Goal: Task Accomplishment & Management: Use online tool/utility

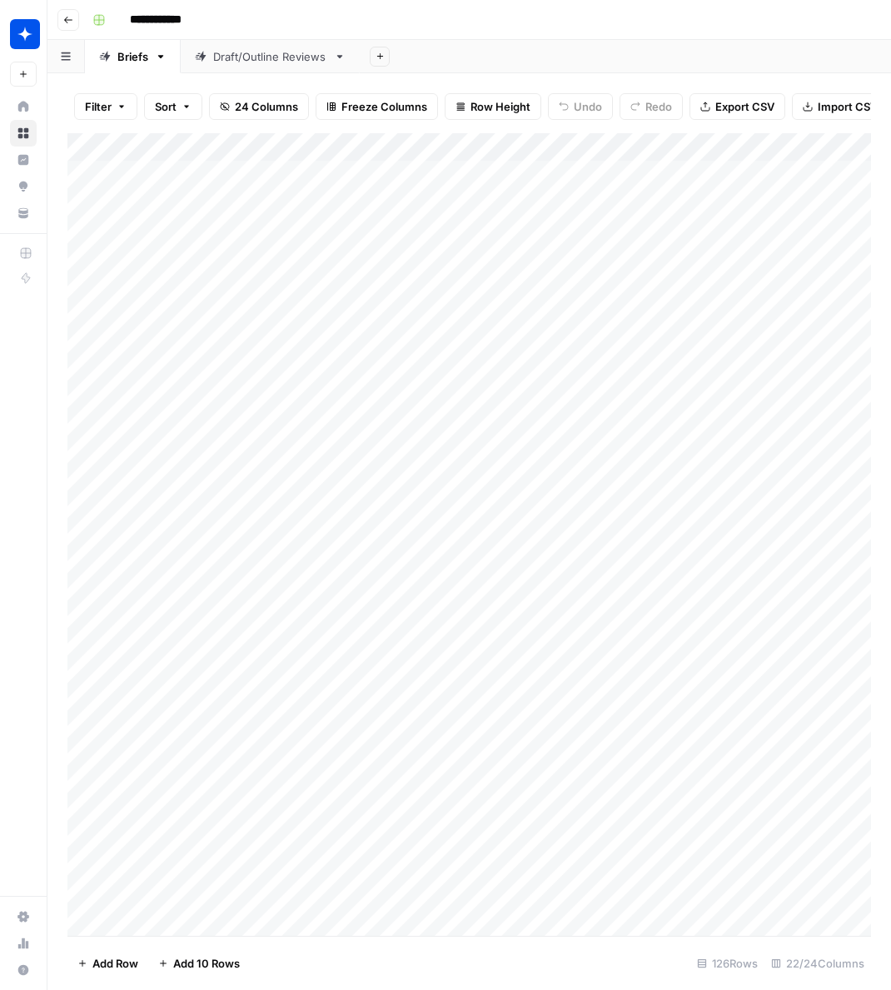
click at [259, 54] on div "Draft/Outline Reviews" at bounding box center [270, 56] width 114 height 17
click at [144, 922] on div "Add Column" at bounding box center [469, 534] width 804 height 803
click at [350, 893] on div "Add Column" at bounding box center [469, 534] width 804 height 803
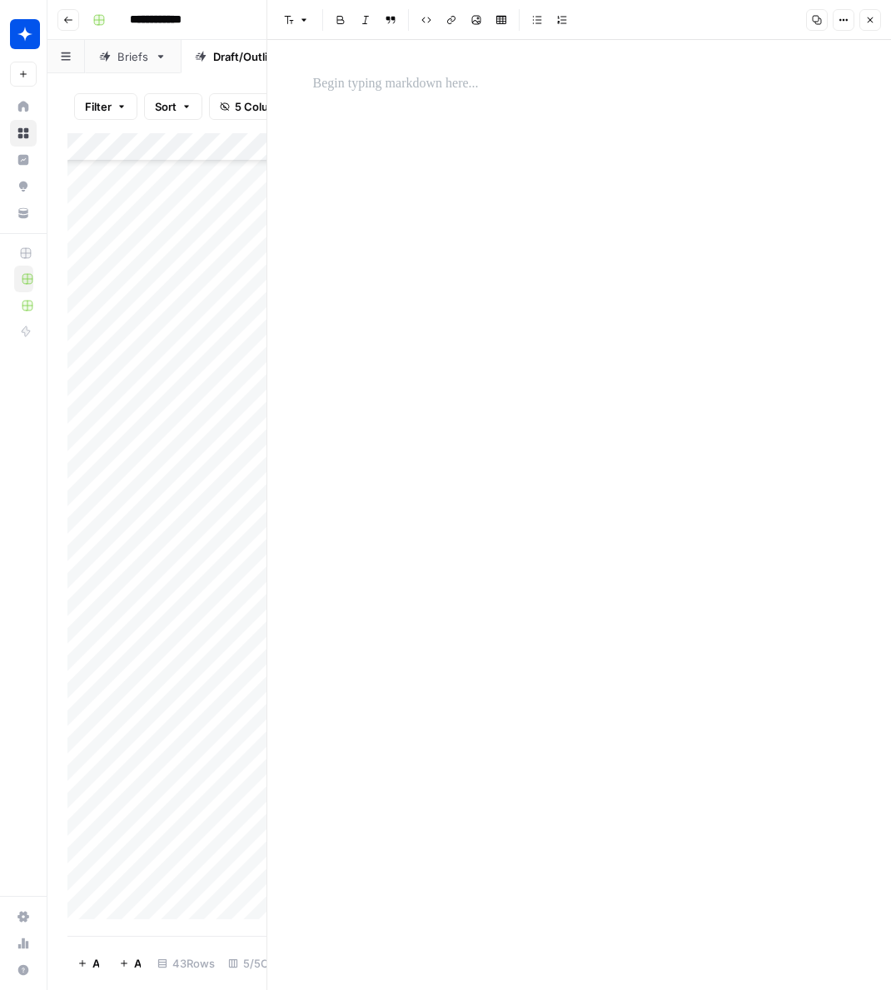
click at [490, 188] on div at bounding box center [579, 515] width 553 height 950
click at [383, 89] on p at bounding box center [579, 84] width 533 height 22
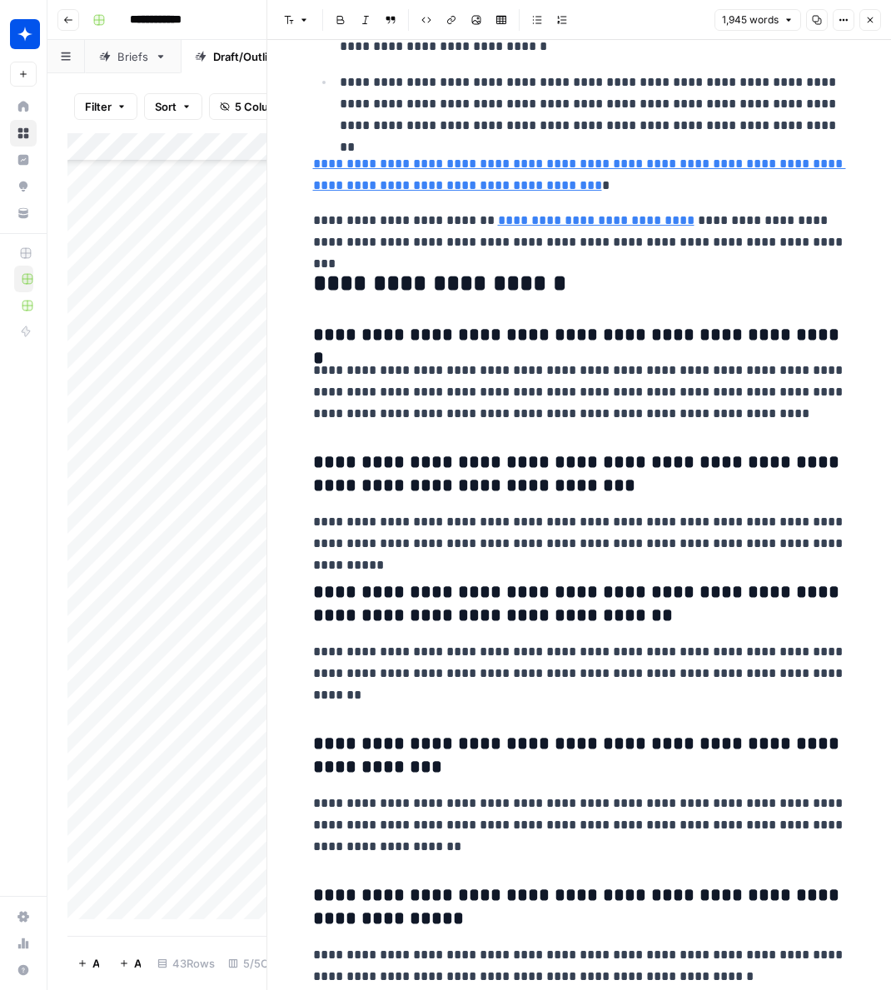
click at [865, 17] on icon "button" at bounding box center [870, 20] width 10 height 10
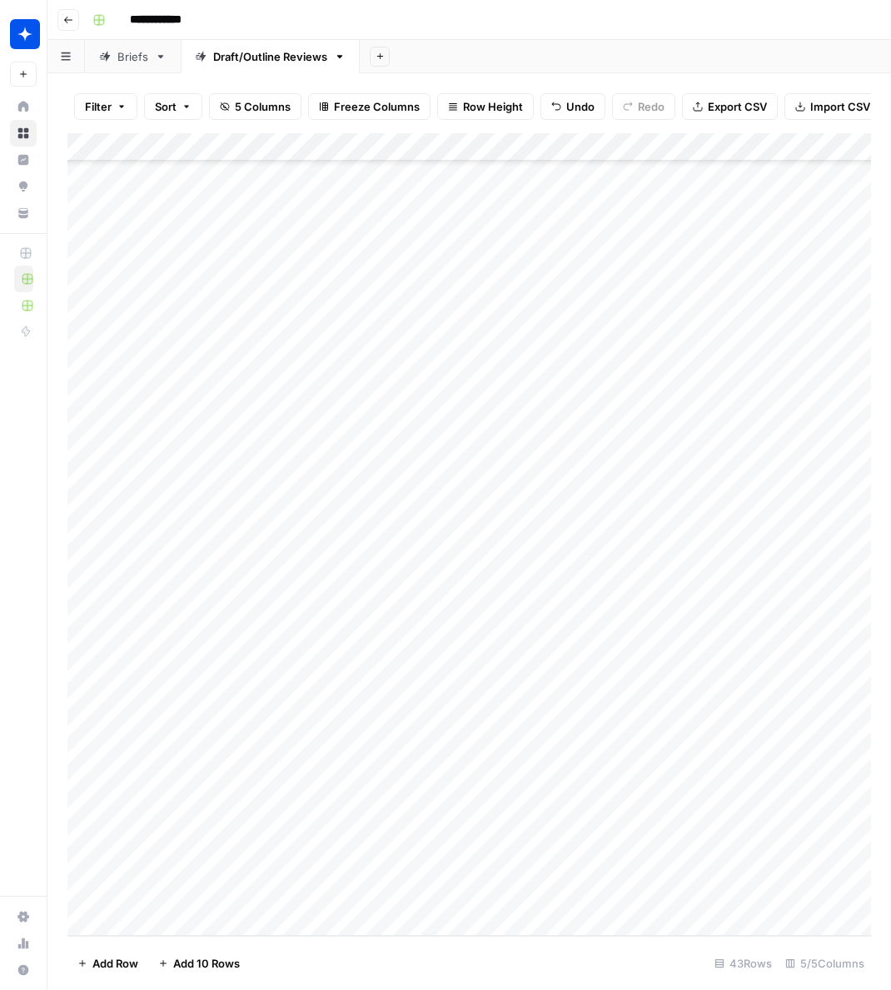
click at [406, 895] on div "Add Column" at bounding box center [469, 534] width 804 height 803
click at [394, 896] on div "Add Column" at bounding box center [469, 534] width 804 height 803
click at [396, 894] on input "text" at bounding box center [455, 900] width 145 height 15
click at [417, 918] on button "Draft" at bounding box center [408, 924] width 38 height 20
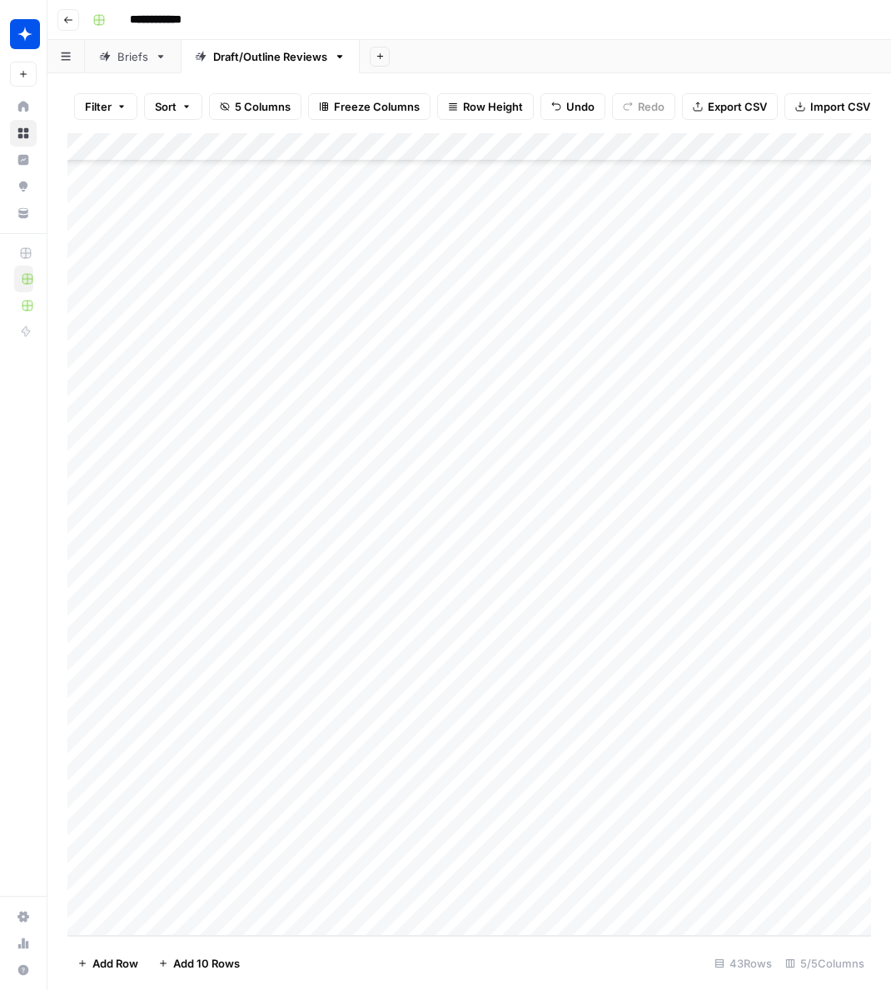
click at [322, 895] on div "Add Column" at bounding box center [469, 534] width 804 height 803
click at [346, 894] on div "Add Column" at bounding box center [469, 534] width 804 height 803
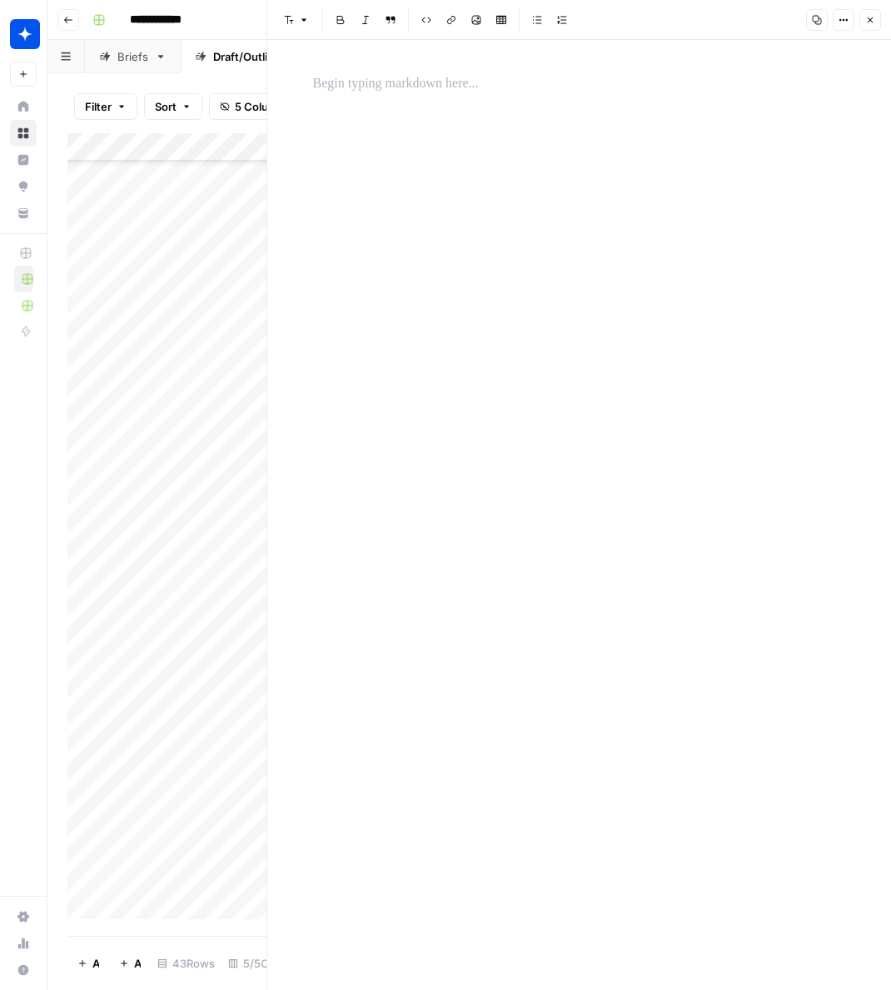
click at [469, 313] on div at bounding box center [579, 515] width 553 height 950
click at [410, 90] on p at bounding box center [579, 84] width 533 height 22
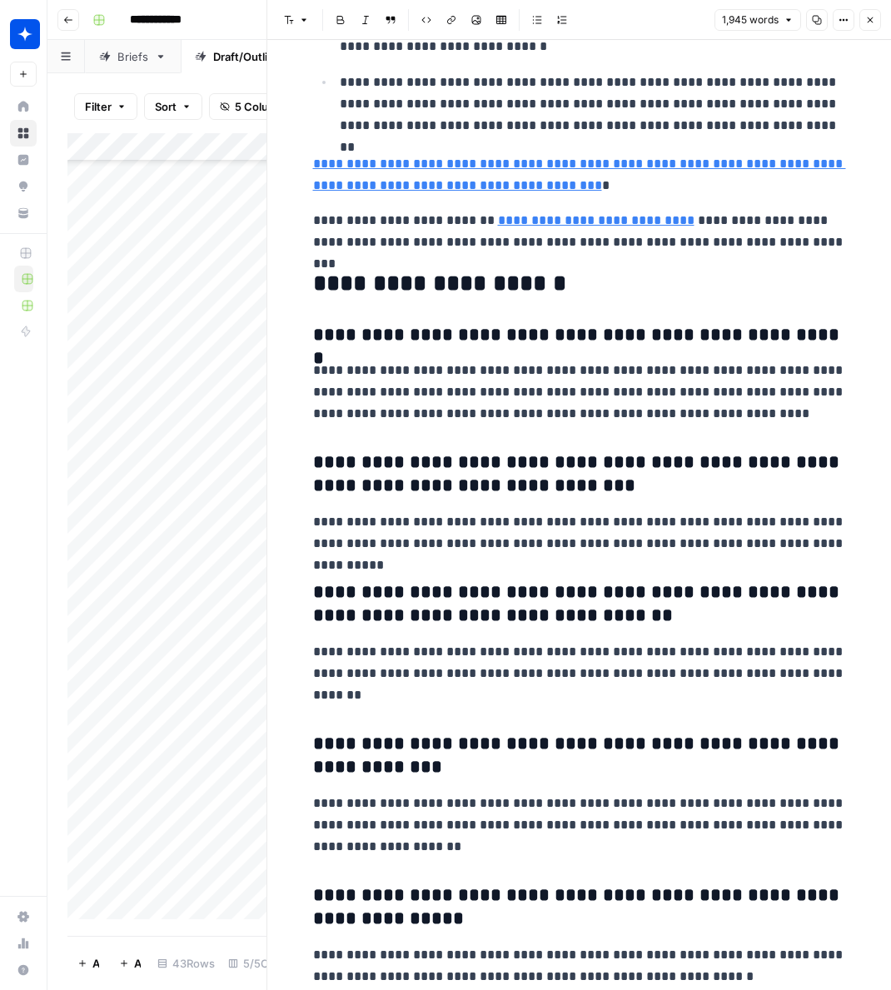
scroll to position [5851, 0]
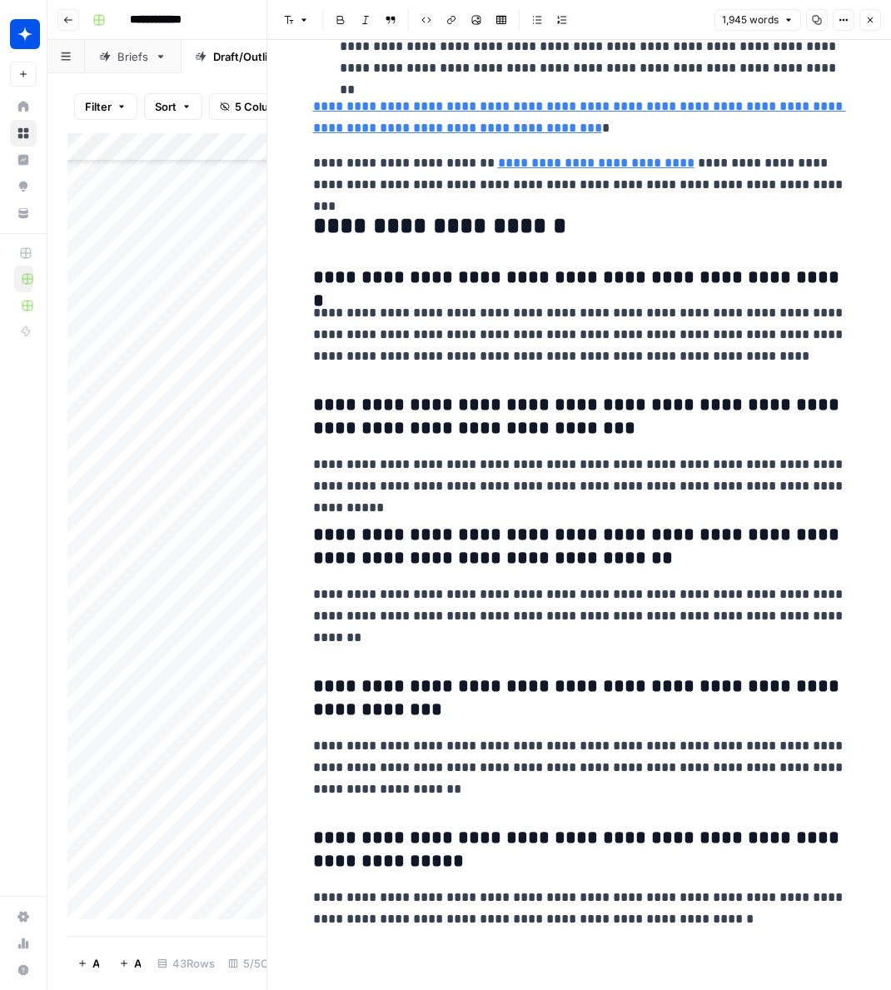
click at [872, 22] on icon "button" at bounding box center [870, 20] width 10 height 10
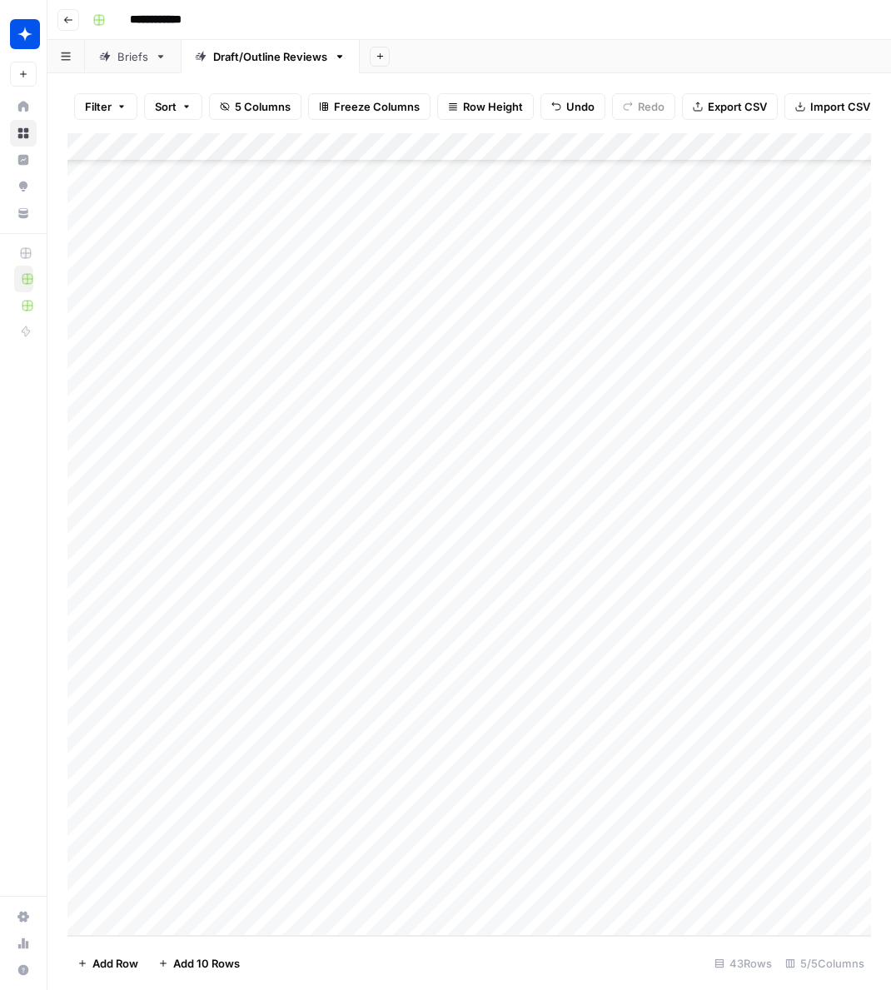
click at [585, 893] on div "Add Column" at bounding box center [469, 534] width 804 height 803
click at [345, 866] on div "Add Column" at bounding box center [469, 534] width 804 height 803
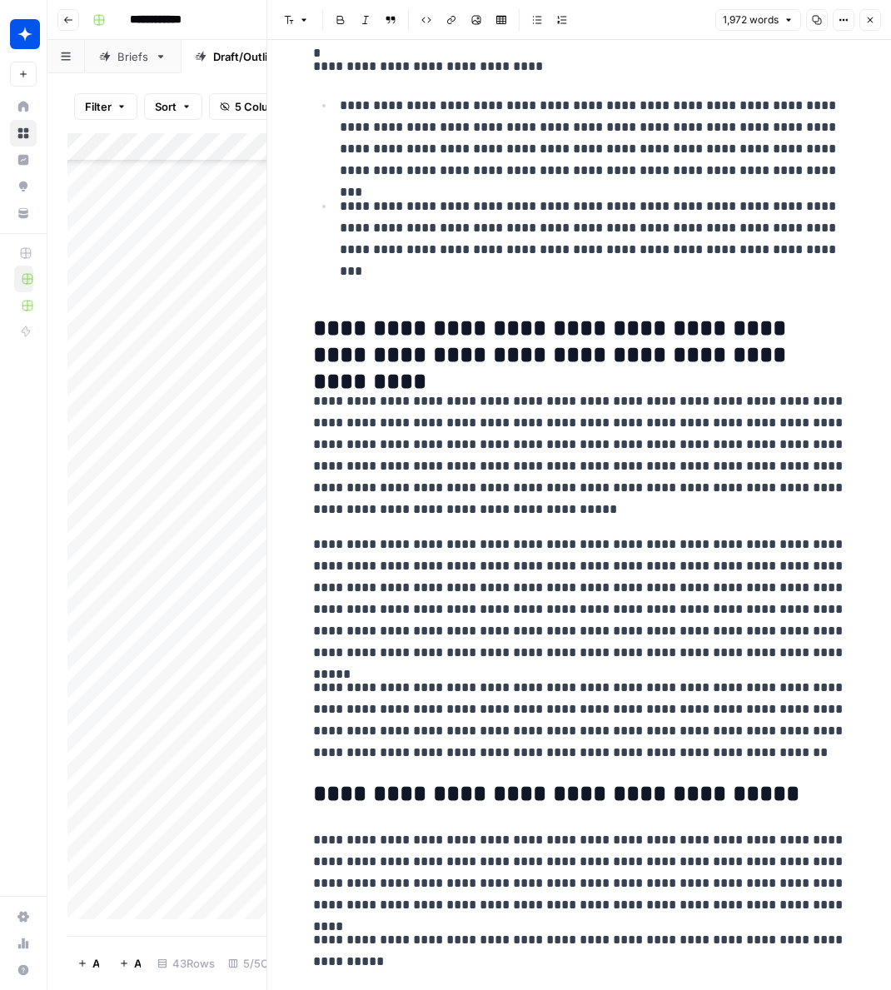
scroll to position [5457, 0]
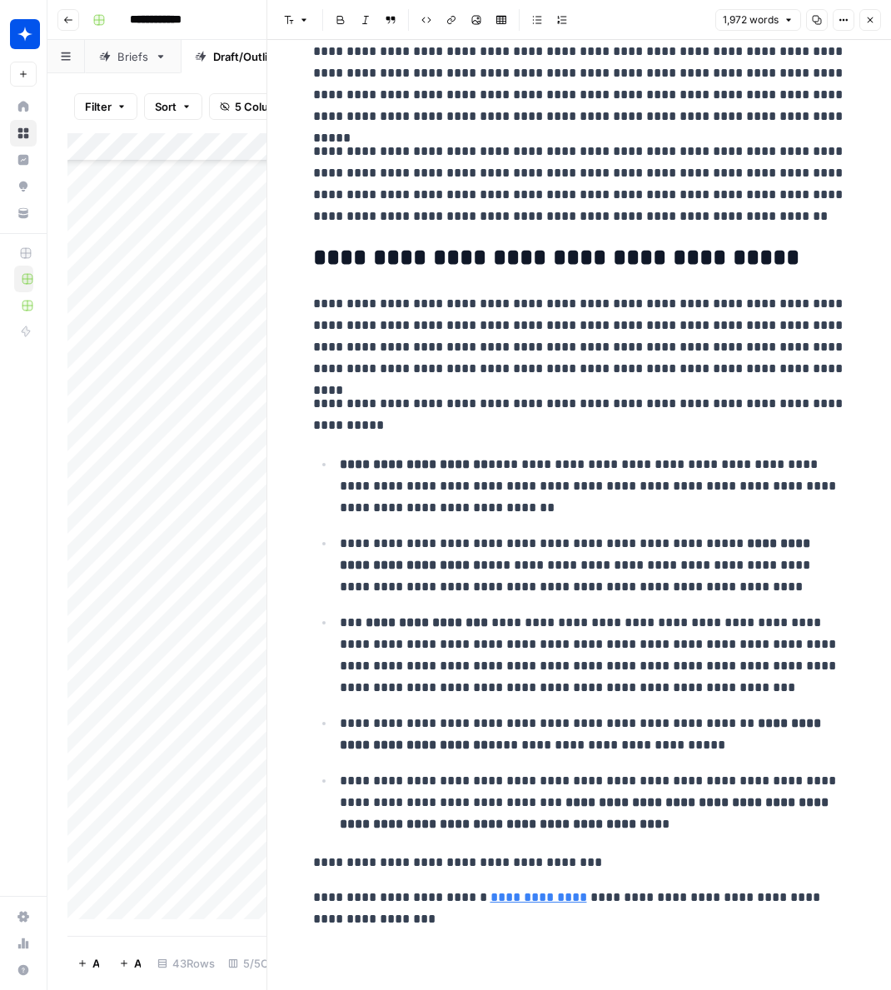
drag, startPoint x: 871, startPoint y: 17, endPoint x: 751, endPoint y: 236, distance: 249.7
click at [871, 17] on icon "button" at bounding box center [870, 20] width 10 height 10
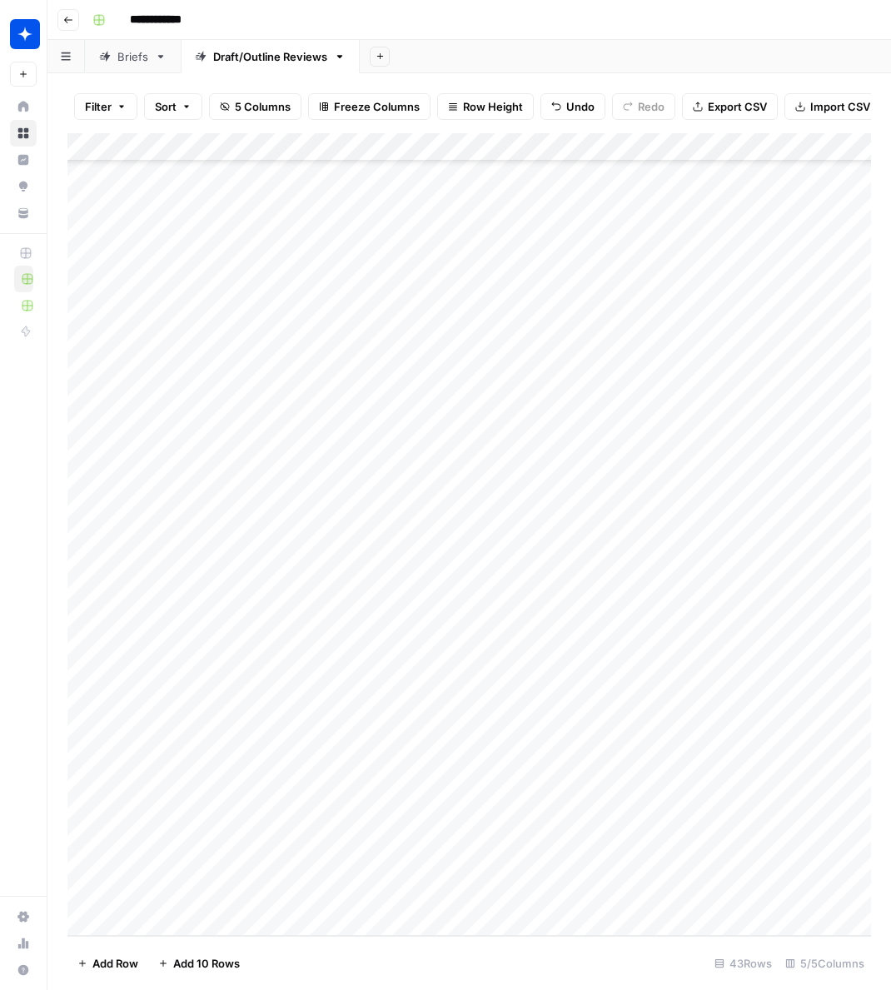
click at [205, 900] on div "Add Column" at bounding box center [469, 534] width 804 height 803
click at [350, 896] on div "Add Column" at bounding box center [469, 534] width 804 height 803
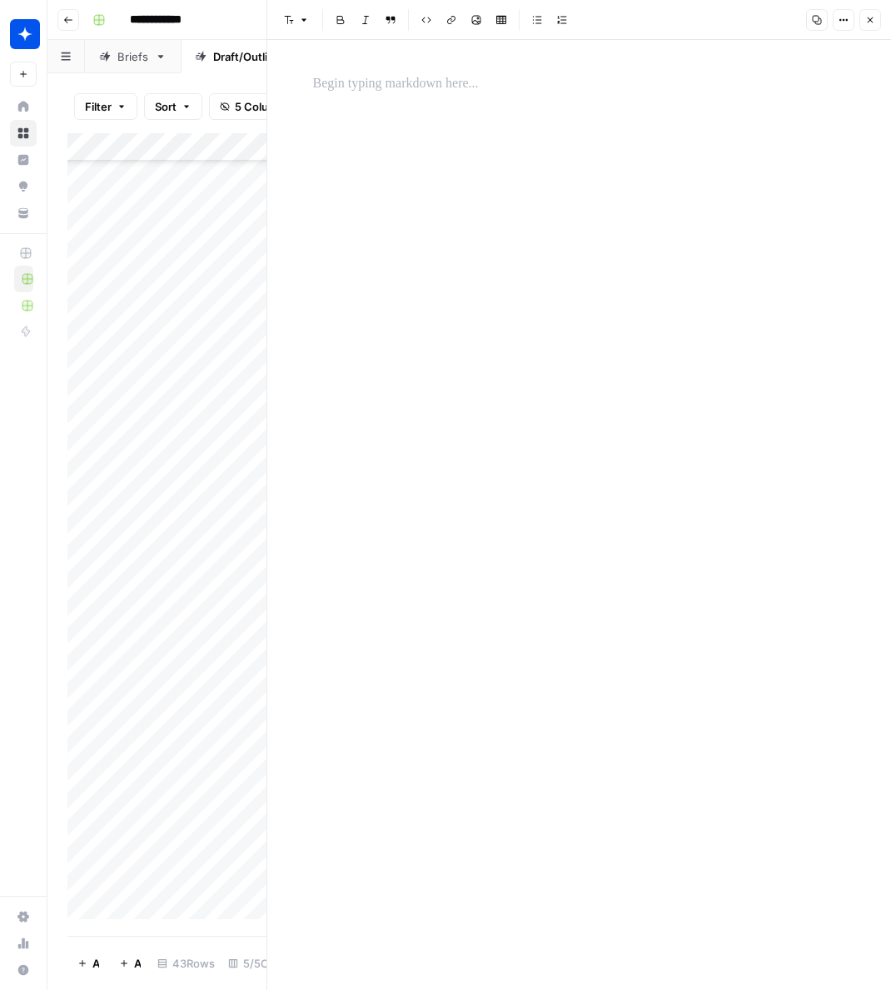
click at [582, 286] on div at bounding box center [579, 515] width 553 height 950
click at [497, 111] on div at bounding box center [579, 515] width 553 height 950
click at [484, 87] on p at bounding box center [579, 84] width 533 height 22
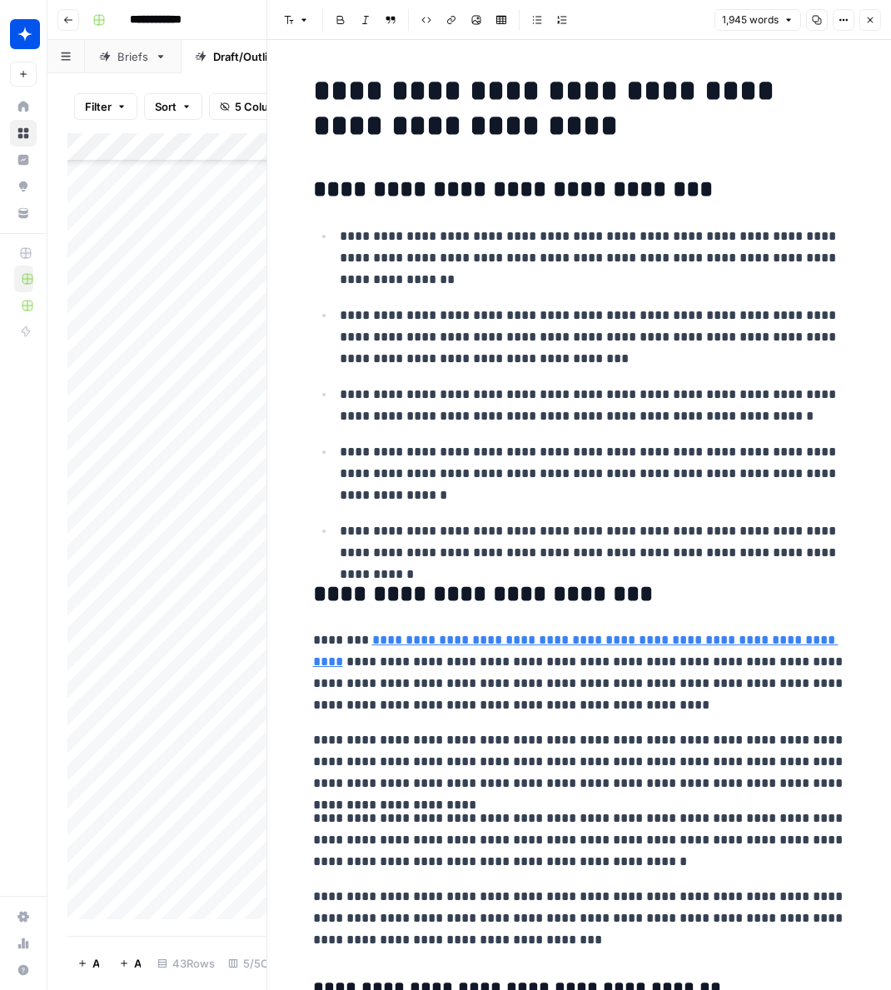
click at [609, 456] on p "**********" at bounding box center [593, 473] width 506 height 65
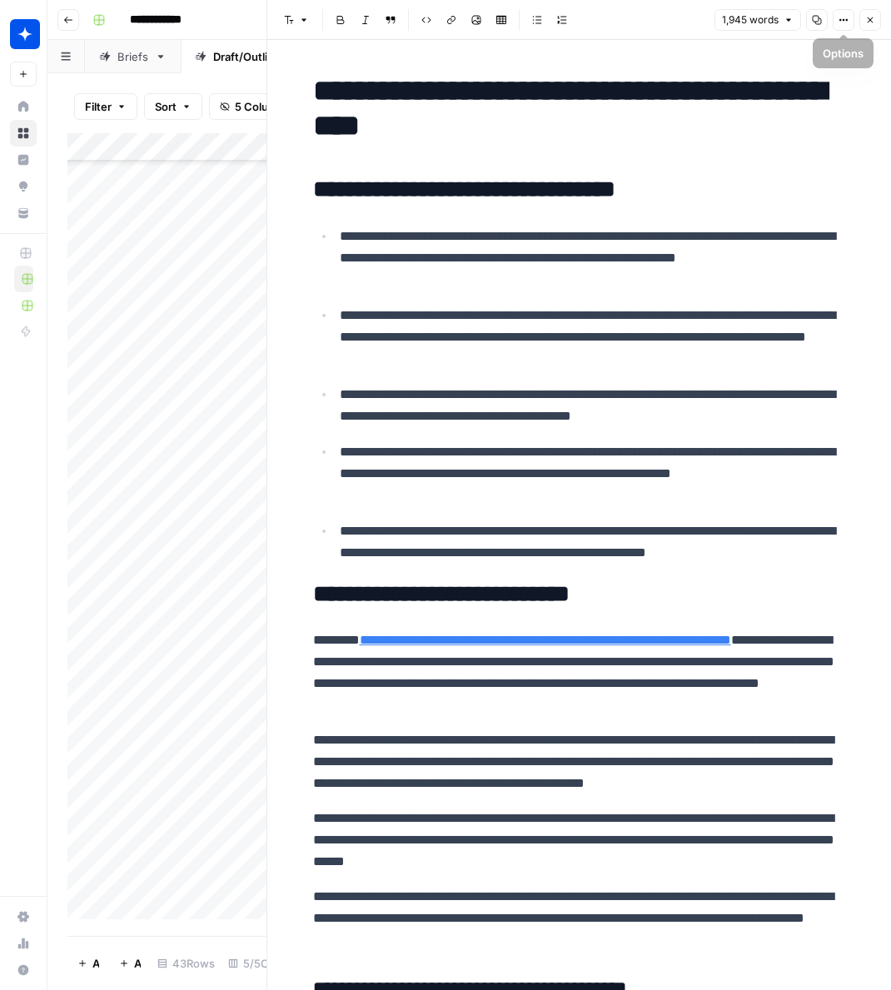
click at [868, 18] on icon "button" at bounding box center [870, 20] width 10 height 10
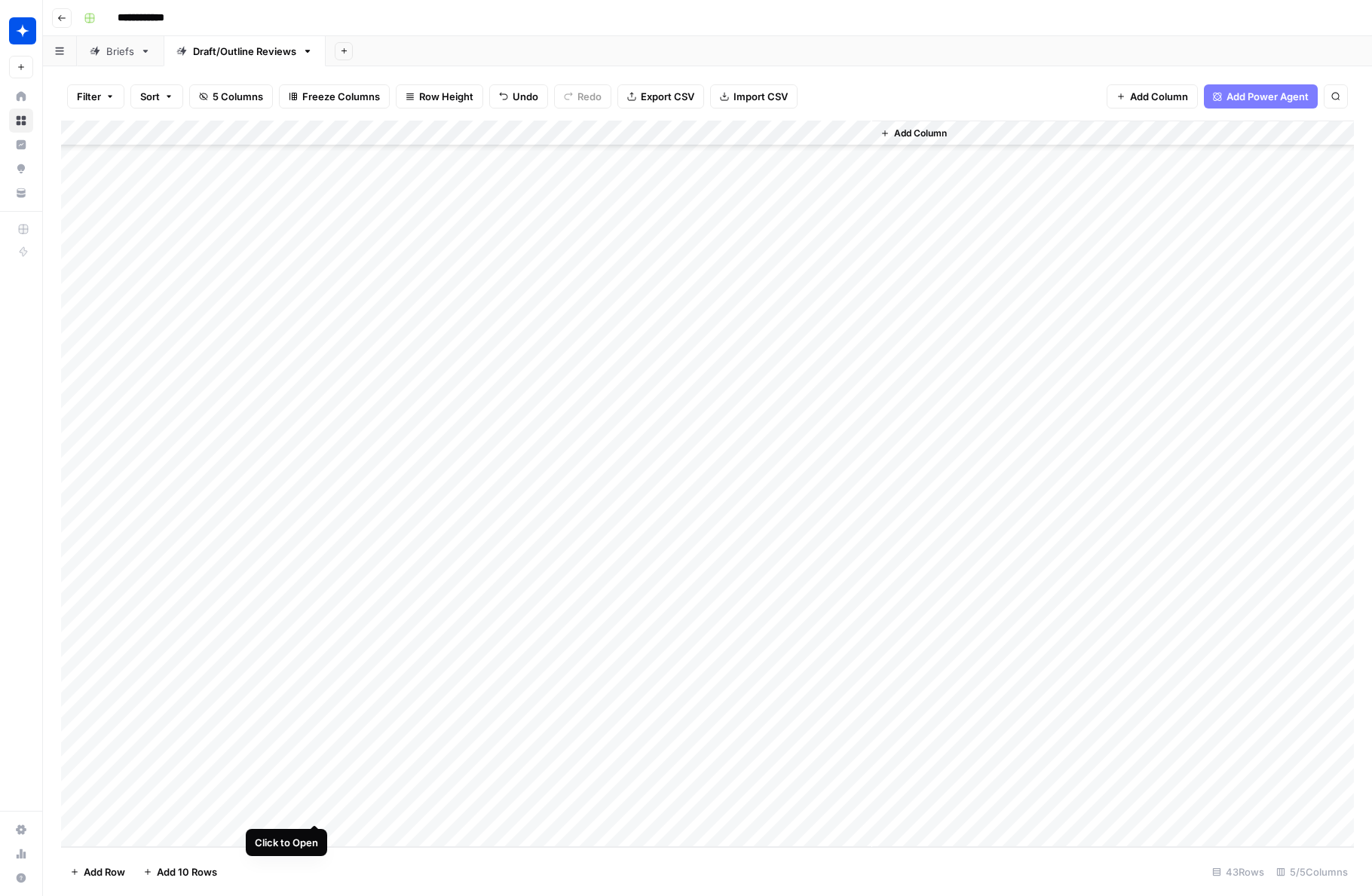
click at [318, 807] on div "Add Column" at bounding box center [707, 483] width 1292 height 727
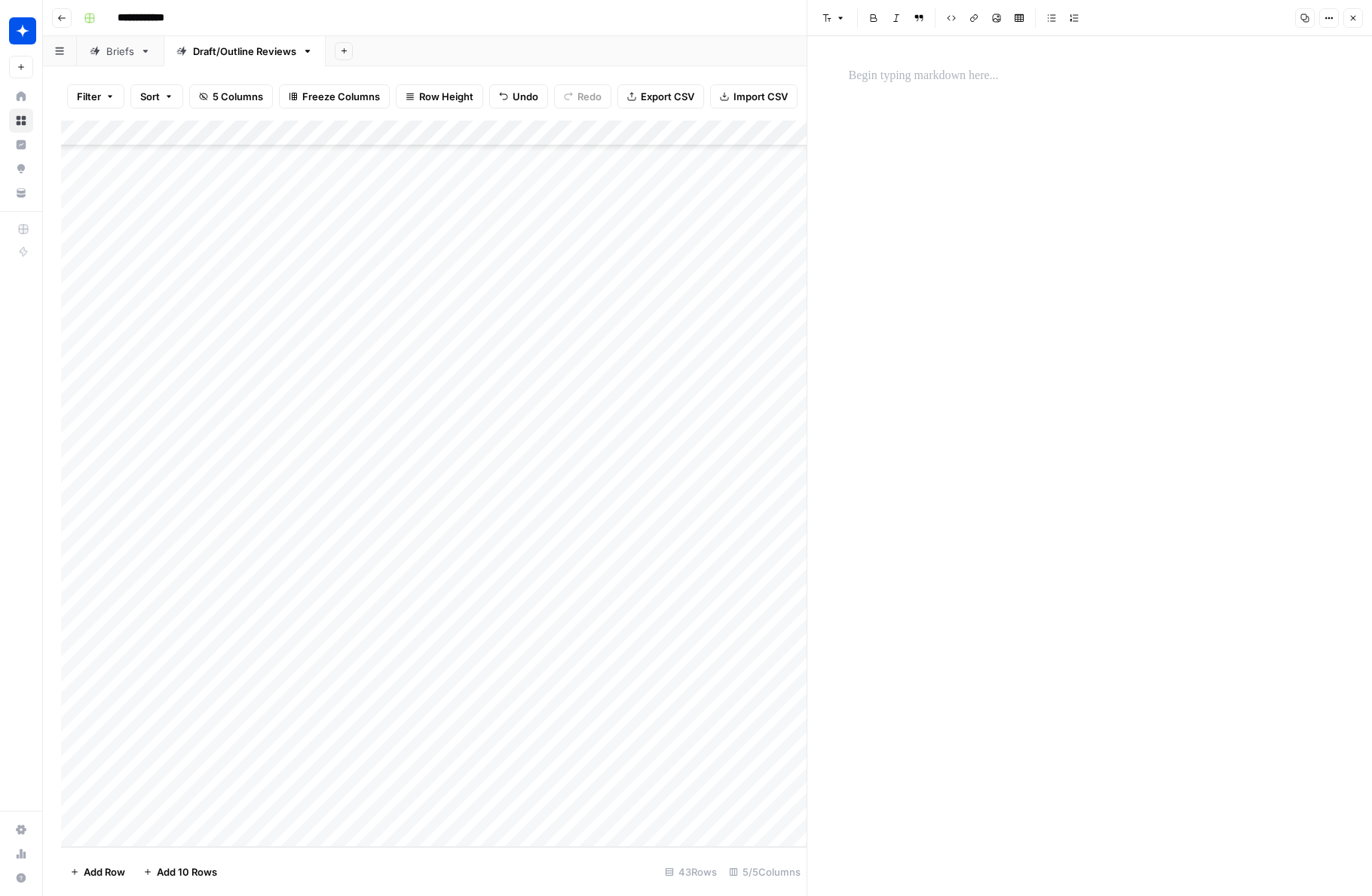
click at [805, 512] on div at bounding box center [1090, 466] width 500 height 860
drag, startPoint x: 910, startPoint y: 160, endPoint x: 912, endPoint y: 175, distance: 15.1
click at [805, 160] on div at bounding box center [1090, 466] width 500 height 860
click at [805, 71] on p at bounding box center [1090, 76] width 482 height 20
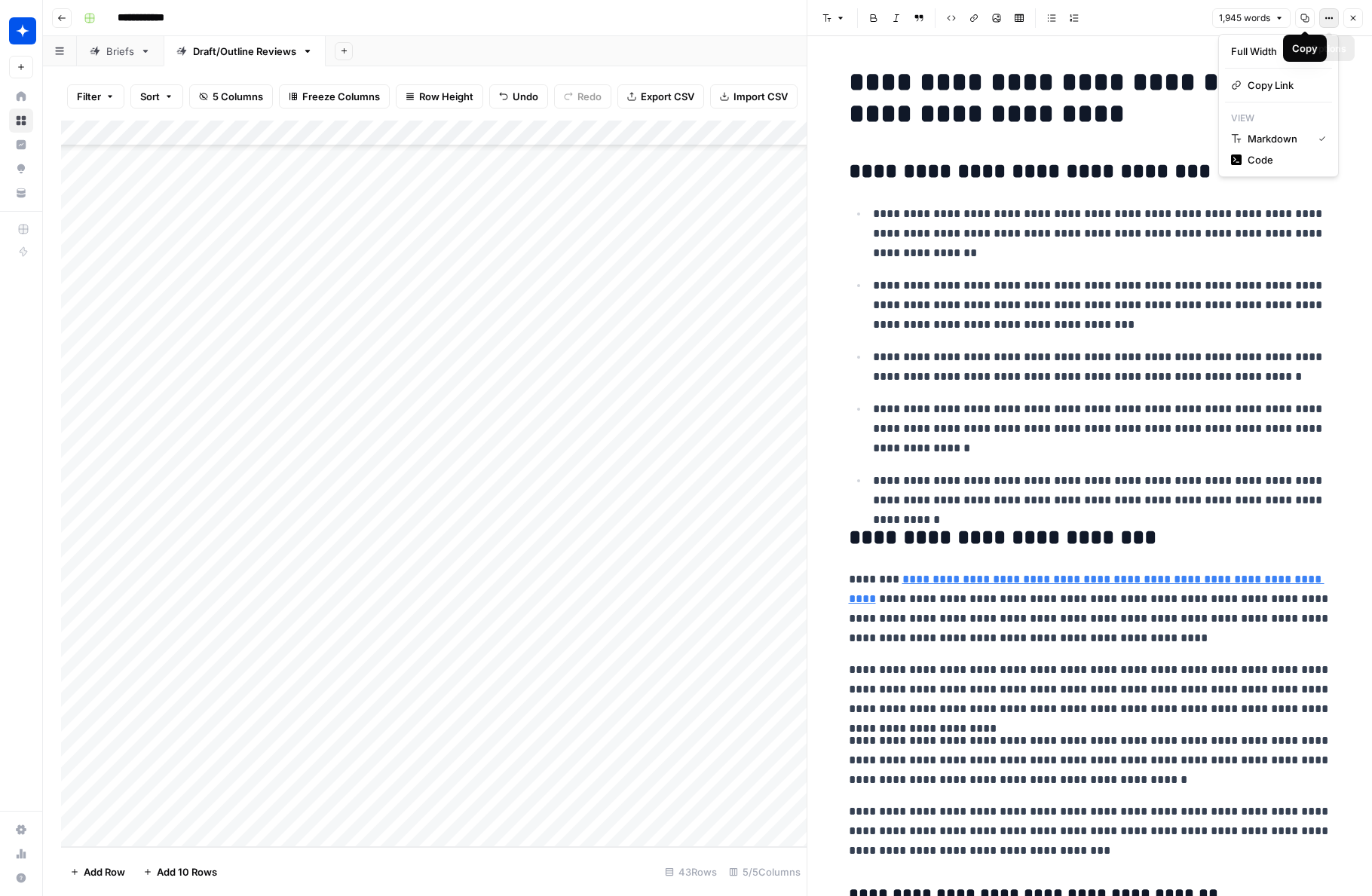
click at [805, 15] on icon "button" at bounding box center [1329, 18] width 9 height 9
click at [805, 16] on icon "button" at bounding box center [1353, 18] width 9 height 9
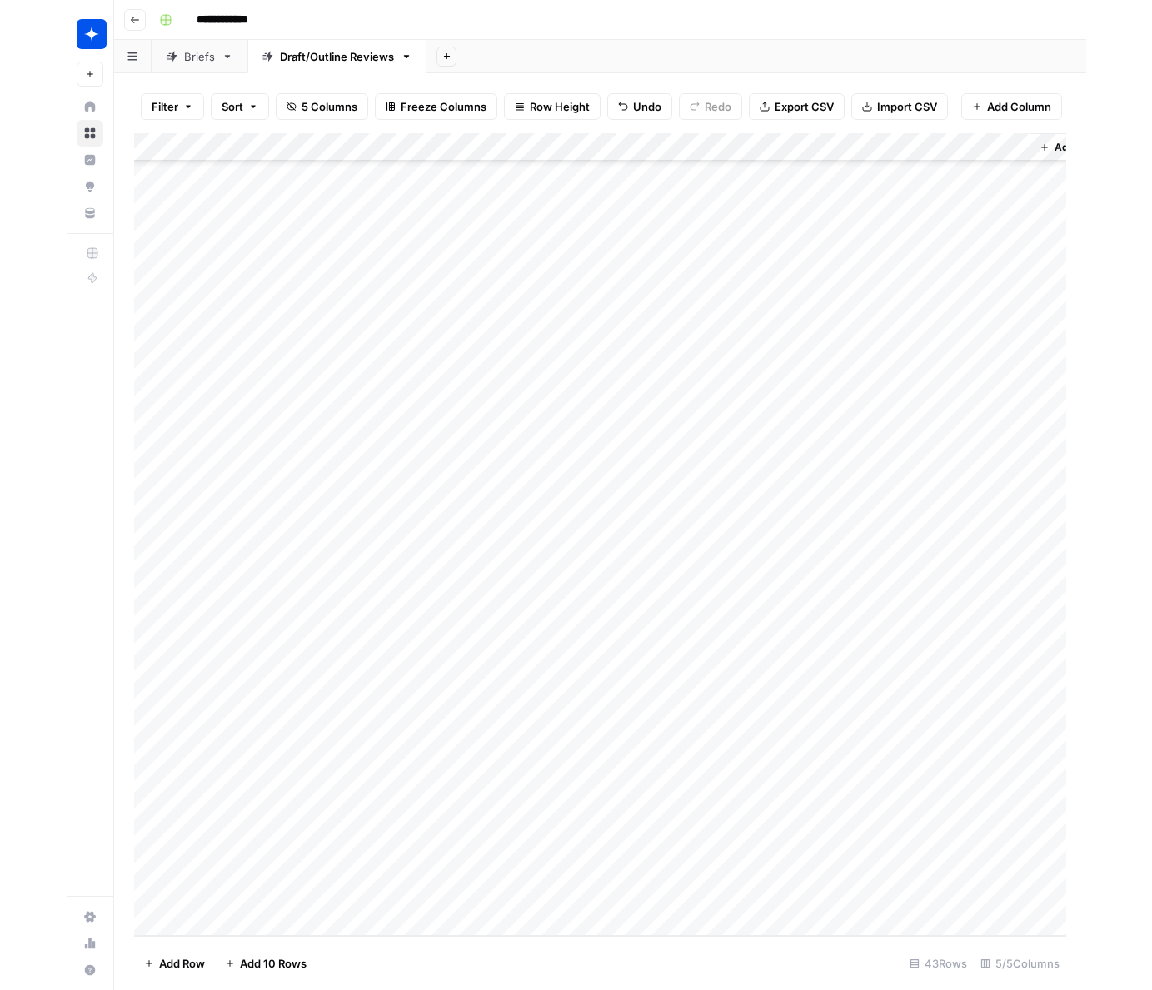
scroll to position [470, 0]
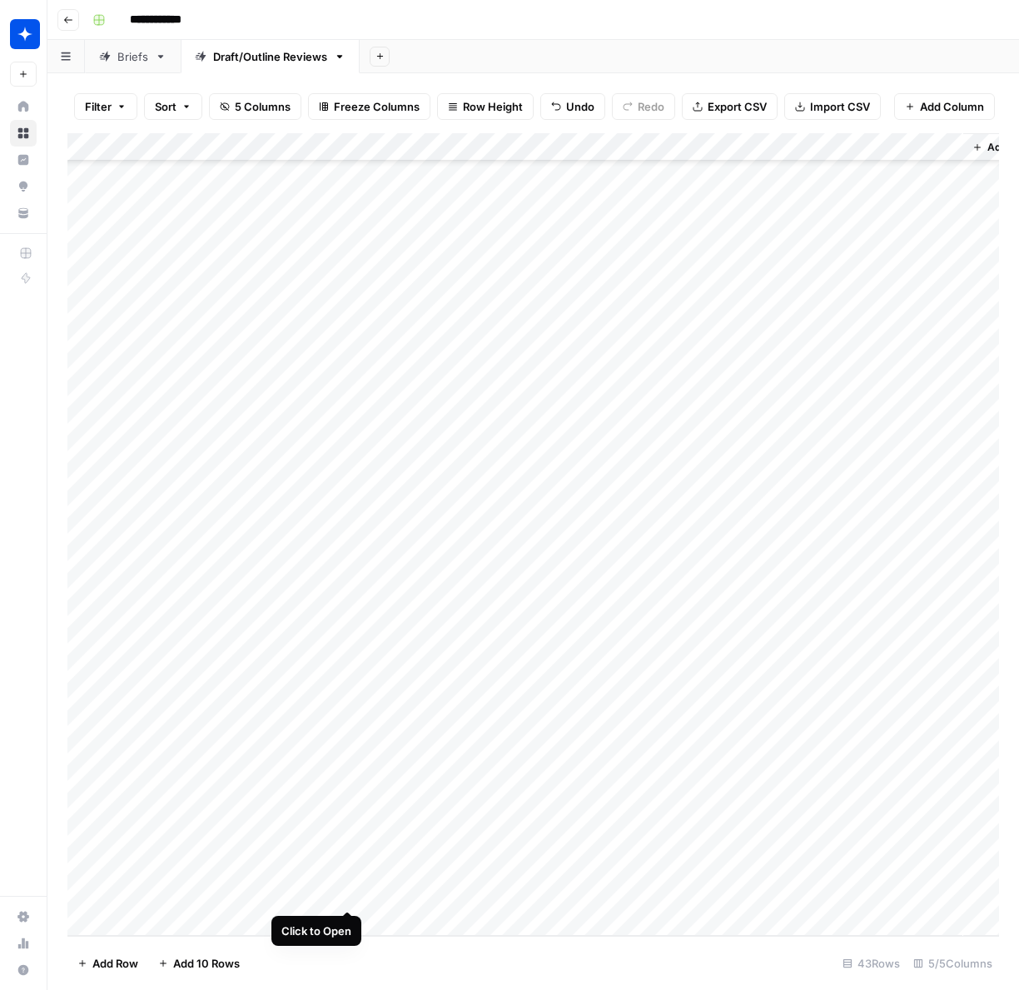
click at [351, 895] on div "Add Column" at bounding box center [533, 534] width 932 height 803
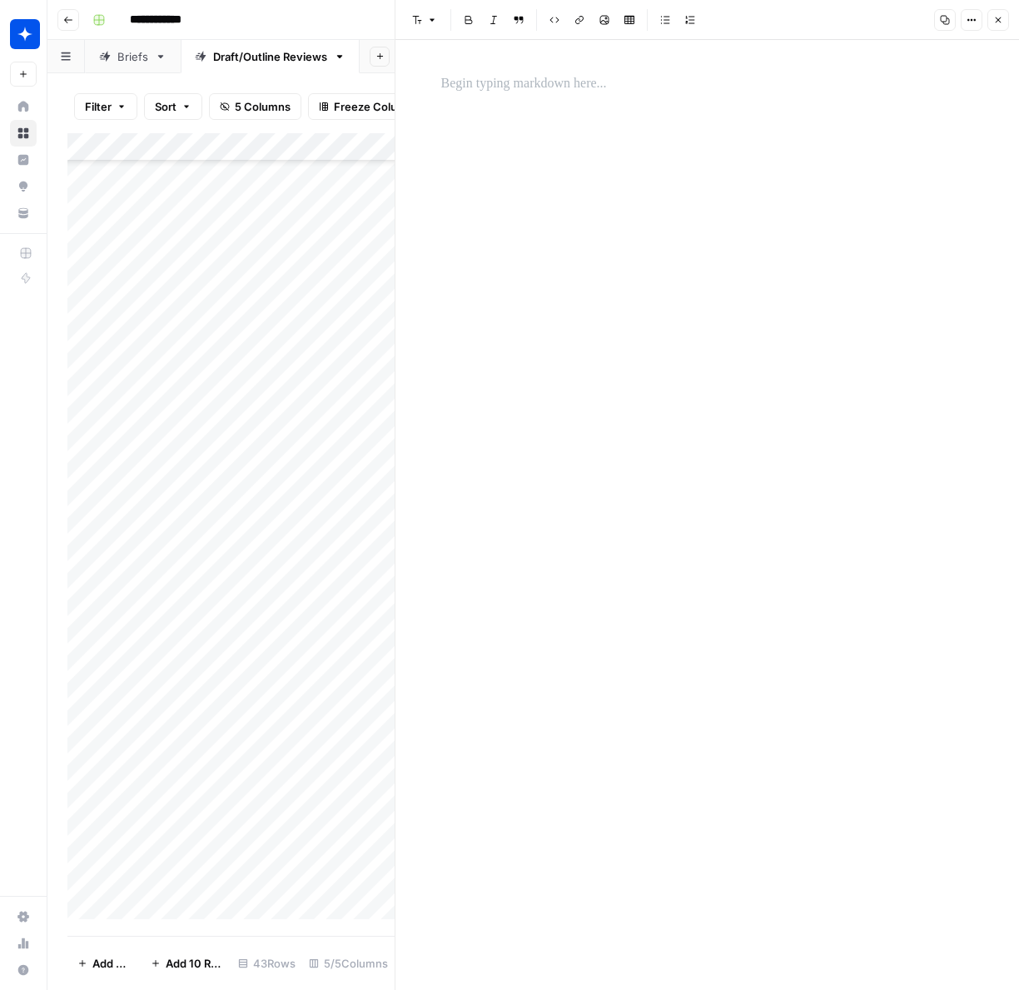
click at [890, 16] on icon "button" at bounding box center [998, 20] width 10 height 10
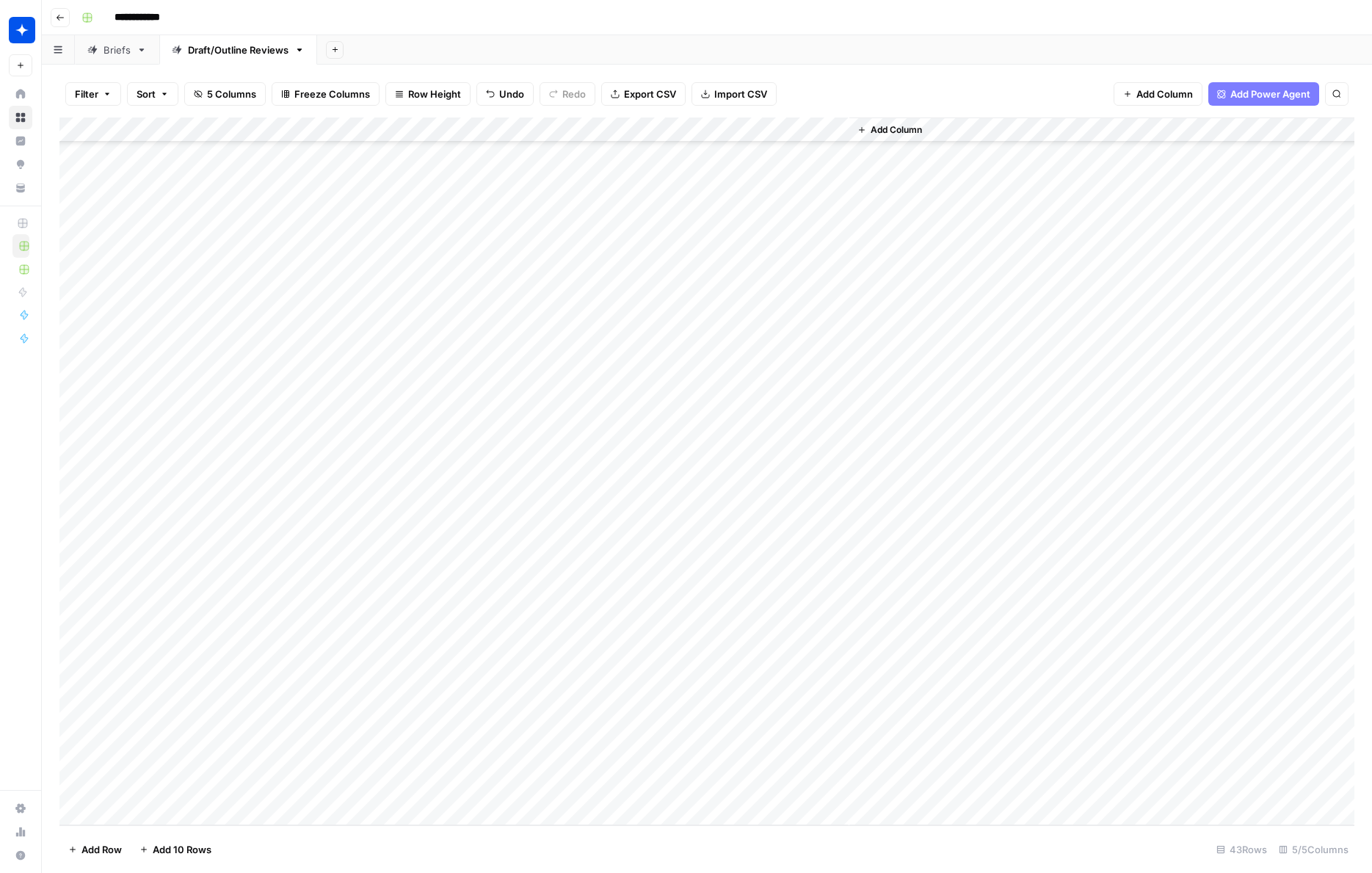
click at [242, 790] on div "Add Column" at bounding box center [706, 471] width 1295 height 708
click at [242, 790] on div at bounding box center [216, 788] width 212 height 27
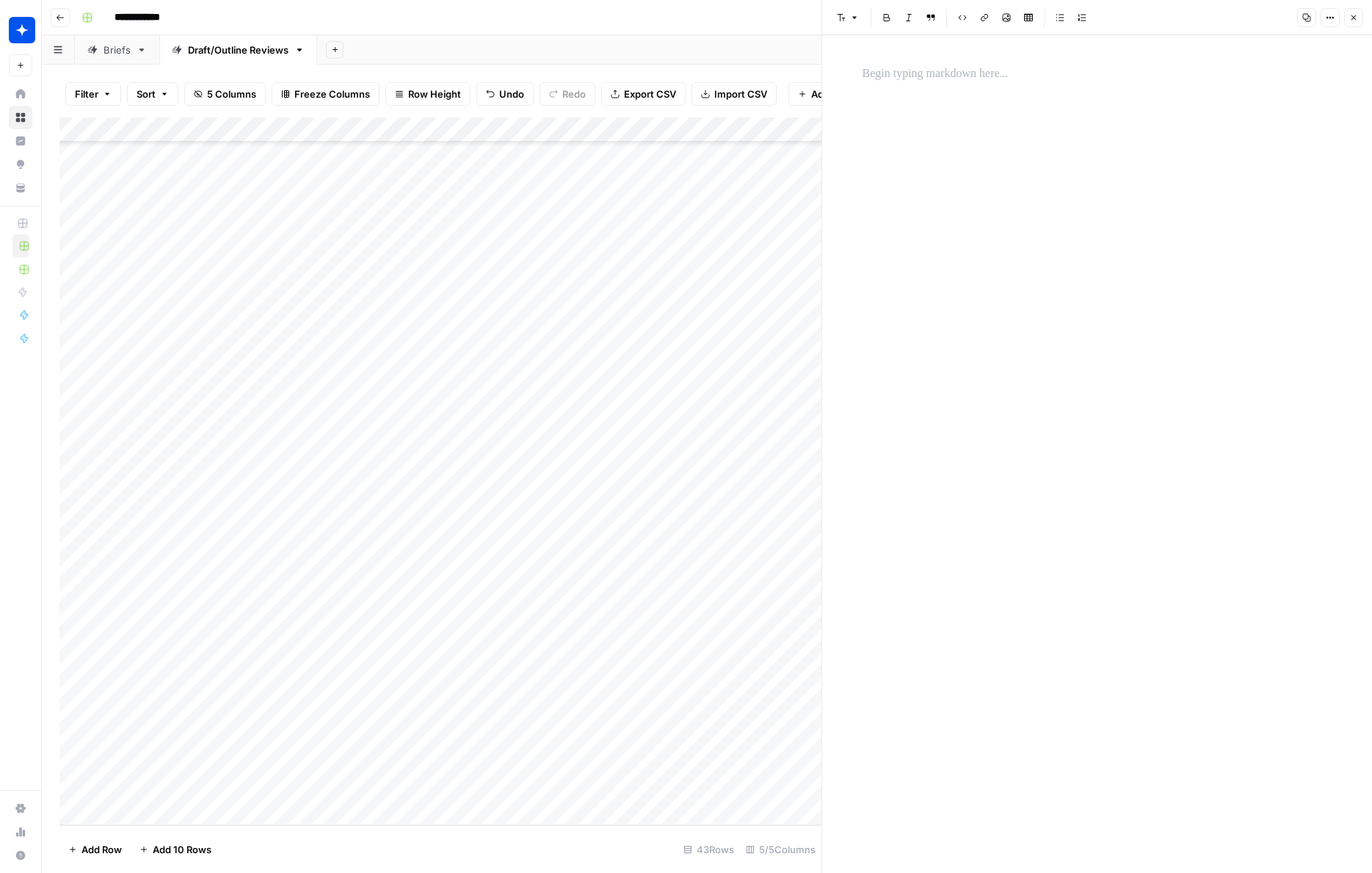
click at [785, 541] on div at bounding box center [1097, 454] width 488 height 838
click at [785, 97] on div at bounding box center [1097, 454] width 488 height 838
click at [785, 79] on p at bounding box center [1097, 74] width 470 height 19
click at [785, 18] on button "Close" at bounding box center [1354, 18] width 19 height 19
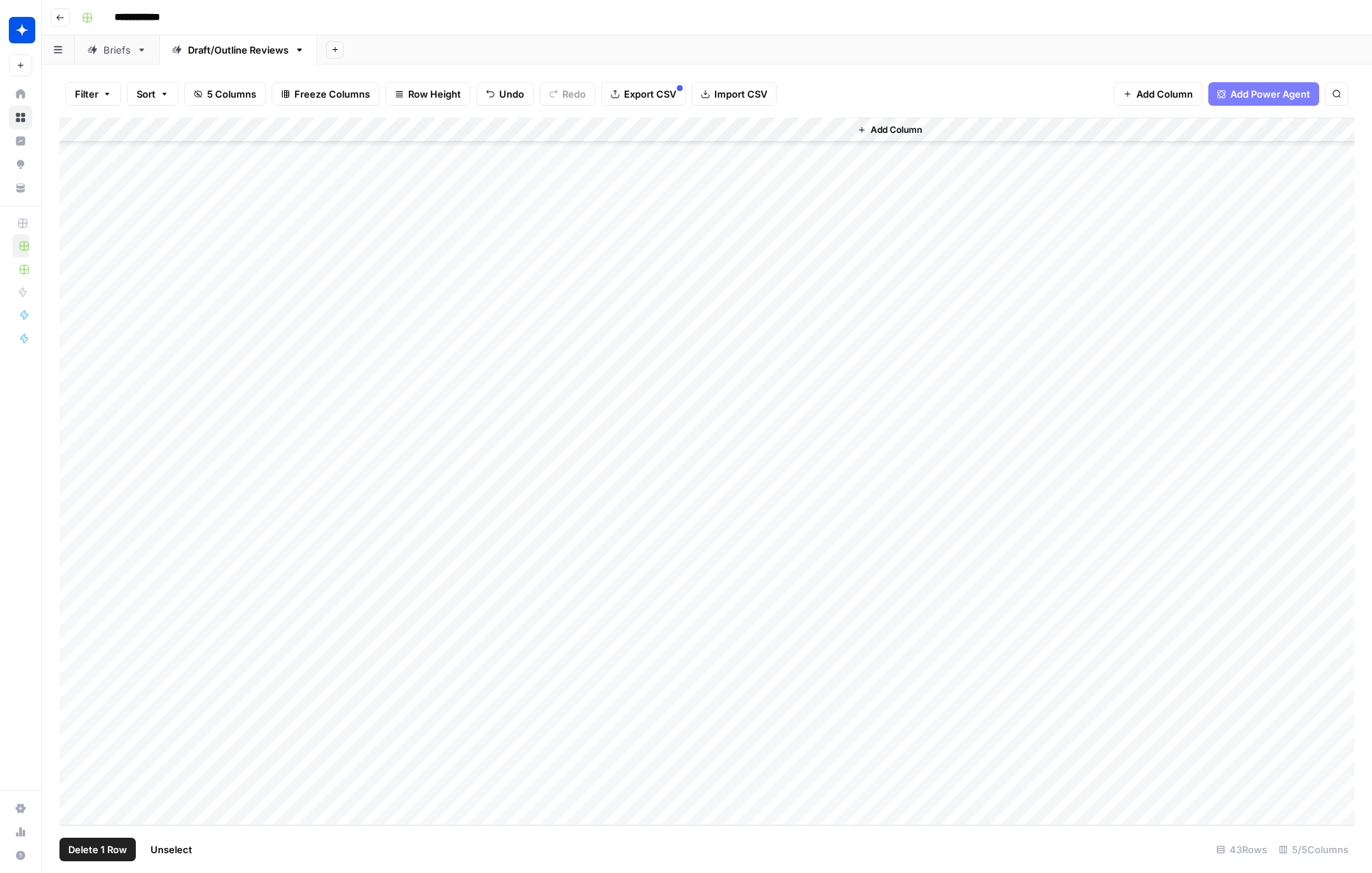
click at [77, 787] on div "Add Column" at bounding box center [706, 471] width 1295 height 708
click at [295, 786] on div "Add Column" at bounding box center [706, 471] width 1295 height 708
click at [310, 786] on div "Add Column" at bounding box center [706, 471] width 1295 height 708
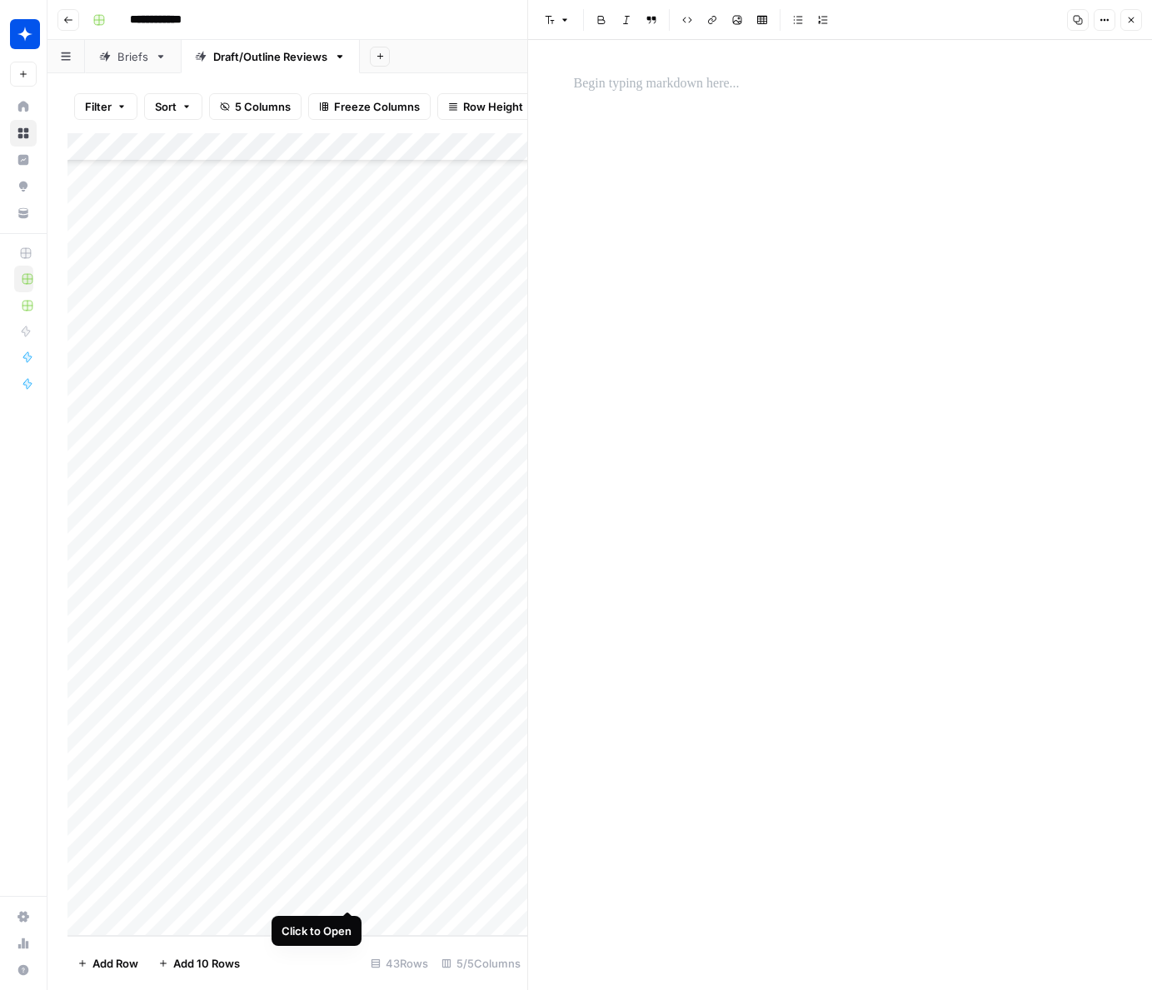
click at [346, 891] on div "Add Column" at bounding box center [297, 534] width 460 height 803
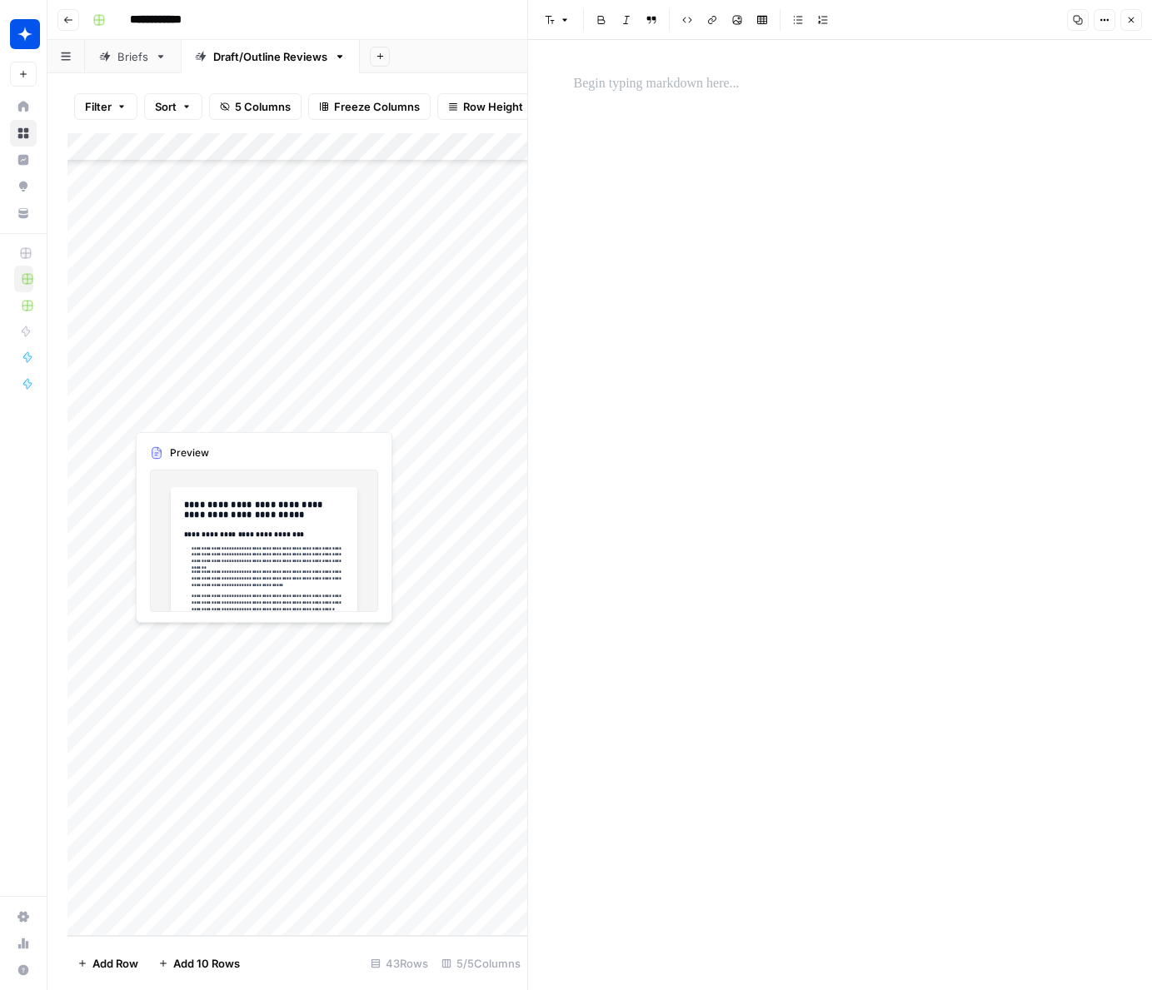
click at [626, 143] on div at bounding box center [840, 515] width 553 height 950
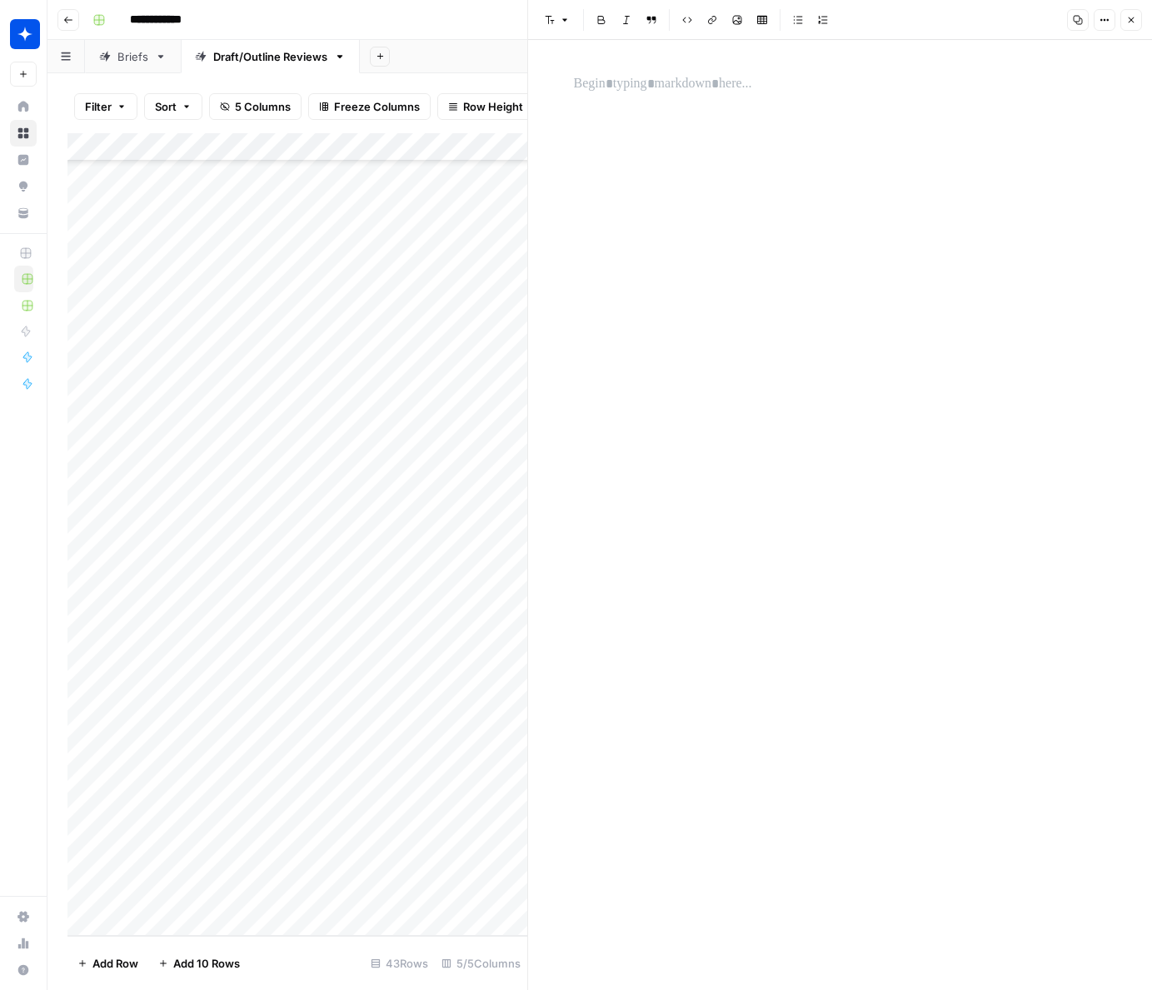
click at [641, 79] on p at bounding box center [840, 84] width 533 height 22
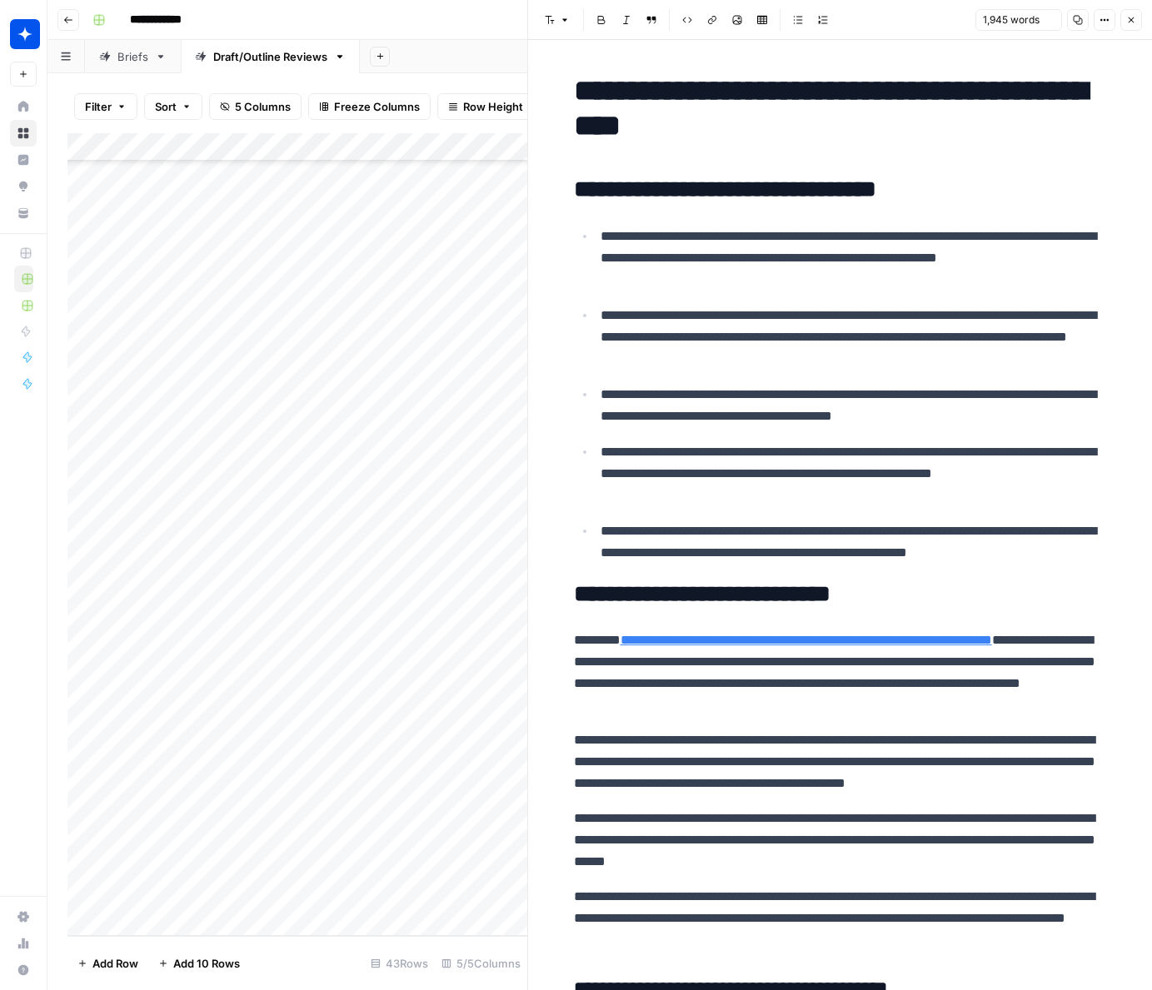
scroll to position [5792, 0]
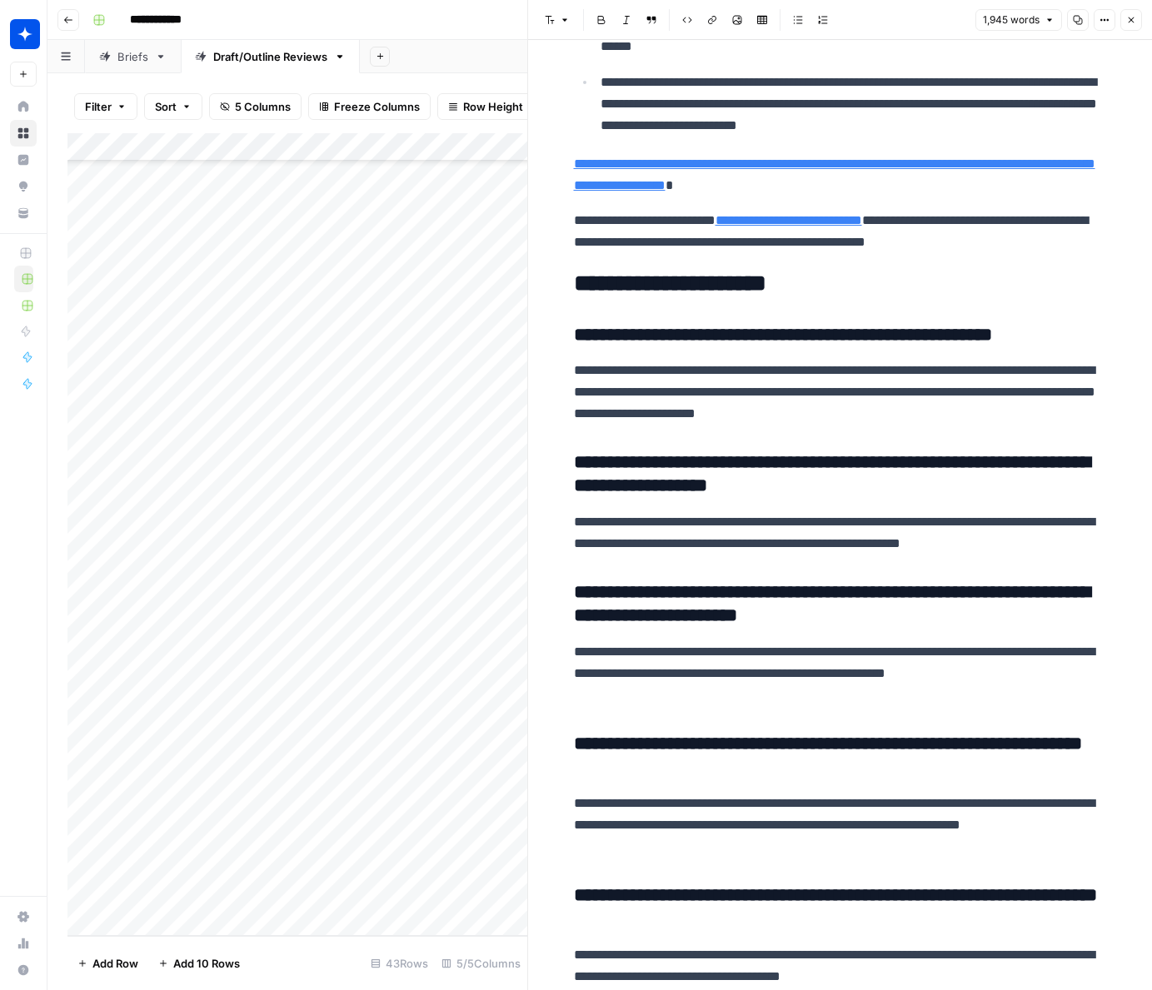
click at [890, 18] on icon "button" at bounding box center [1131, 20] width 10 height 10
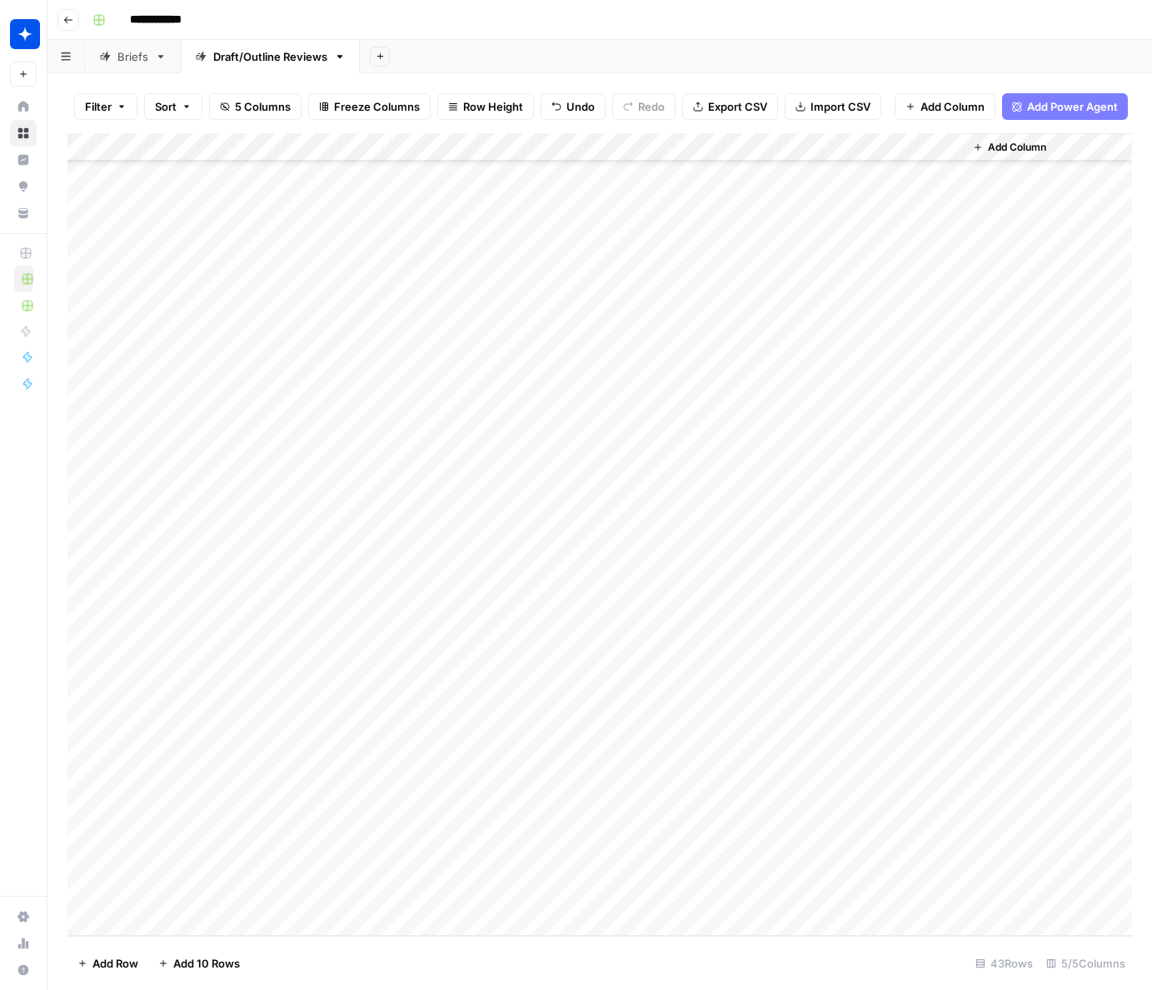
click at [391, 891] on div "Add Column" at bounding box center [599, 534] width 1064 height 803
click at [391, 896] on div "Add Column" at bounding box center [599, 534] width 1064 height 803
click at [256, 898] on div "Add Column" at bounding box center [599, 534] width 1064 height 803
click at [345, 896] on div "Add Column" at bounding box center [599, 534] width 1064 height 803
